Goal: Task Accomplishment & Management: Manage account settings

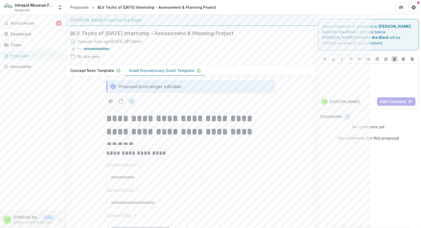
click at [41, 91] on div "Notifications 4 Dashboard Tasks Proposals Documents" at bounding box center [33, 113] width 66 height 196
click at [31, 25] on span "Notifications" at bounding box center [34, 23] width 46 height 4
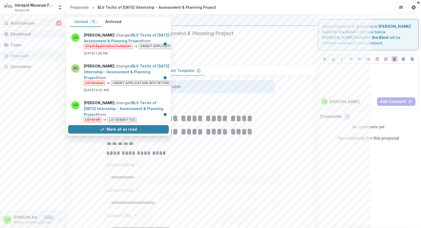
click at [25, 34] on div "Dashboard" at bounding box center [35, 34] width 49 height 6
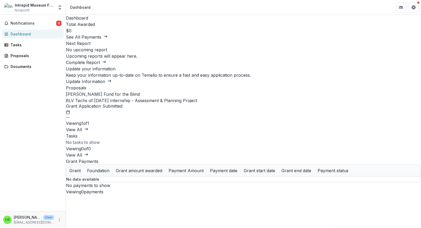
click at [105, 103] on link "BLV Techs of [DATE] Internship - Assessment & Planning Project" at bounding box center [131, 100] width 131 height 5
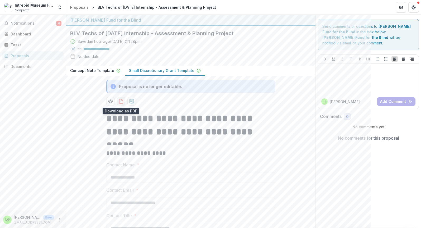
click at [120, 100] on icon "download-proposal" at bounding box center [121, 100] width 5 height 5
click at [110, 101] on circle "Preview c9bccf63-37a4-44f8-a9d1-ffa5ed654019-1.pdf" at bounding box center [111, 101] width 2 height 2
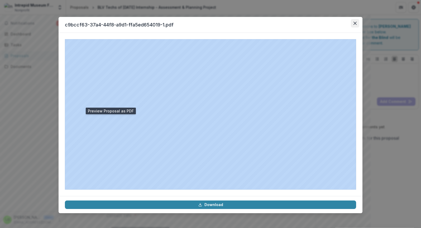
click at [356, 23] on icon "Close" at bounding box center [355, 23] width 3 height 3
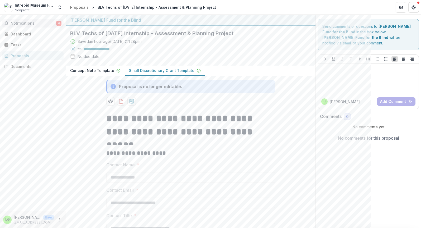
click at [28, 24] on span "Notifications" at bounding box center [34, 23] width 46 height 4
click at [21, 33] on div "Dashboard" at bounding box center [35, 34] width 49 height 6
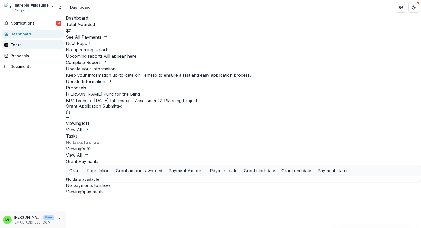
click at [17, 44] on div "Tasks" at bounding box center [35, 45] width 49 height 6
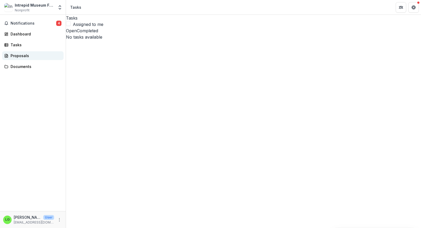
click at [18, 57] on div "Proposals" at bounding box center [35, 56] width 49 height 6
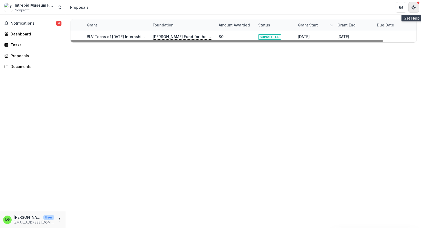
click at [417, 7] on button "Get Help" at bounding box center [414, 7] width 11 height 11
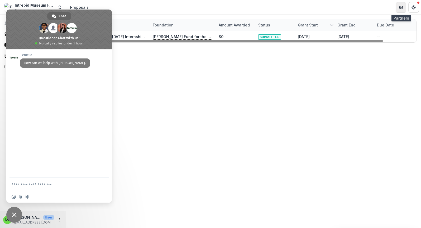
click at [401, 6] on icon "Partners" at bounding box center [401, 7] width 4 height 4
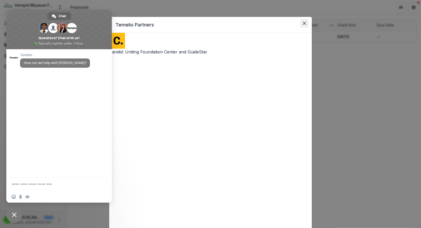
drag, startPoint x: 304, startPoint y: 23, endPoint x: 399, endPoint y: 24, distance: 95.3
click at [304, 23] on icon "Close" at bounding box center [304, 23] width 3 height 3
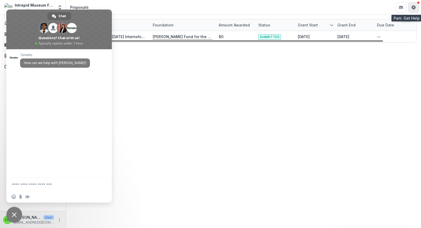
click at [417, 8] on button "Get Help" at bounding box center [414, 7] width 11 height 11
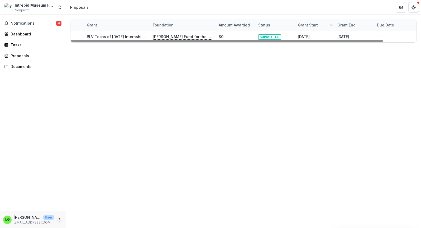
click at [60, 220] on icon "More" at bounding box center [59, 219] width 4 height 4
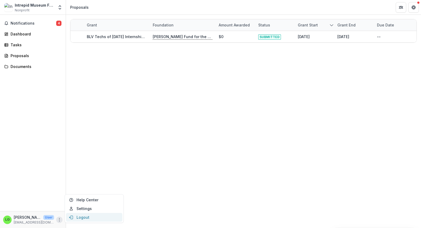
click at [76, 215] on button "Logout" at bounding box center [94, 217] width 56 height 9
